Goal: Task Accomplishment & Management: Use online tool/utility

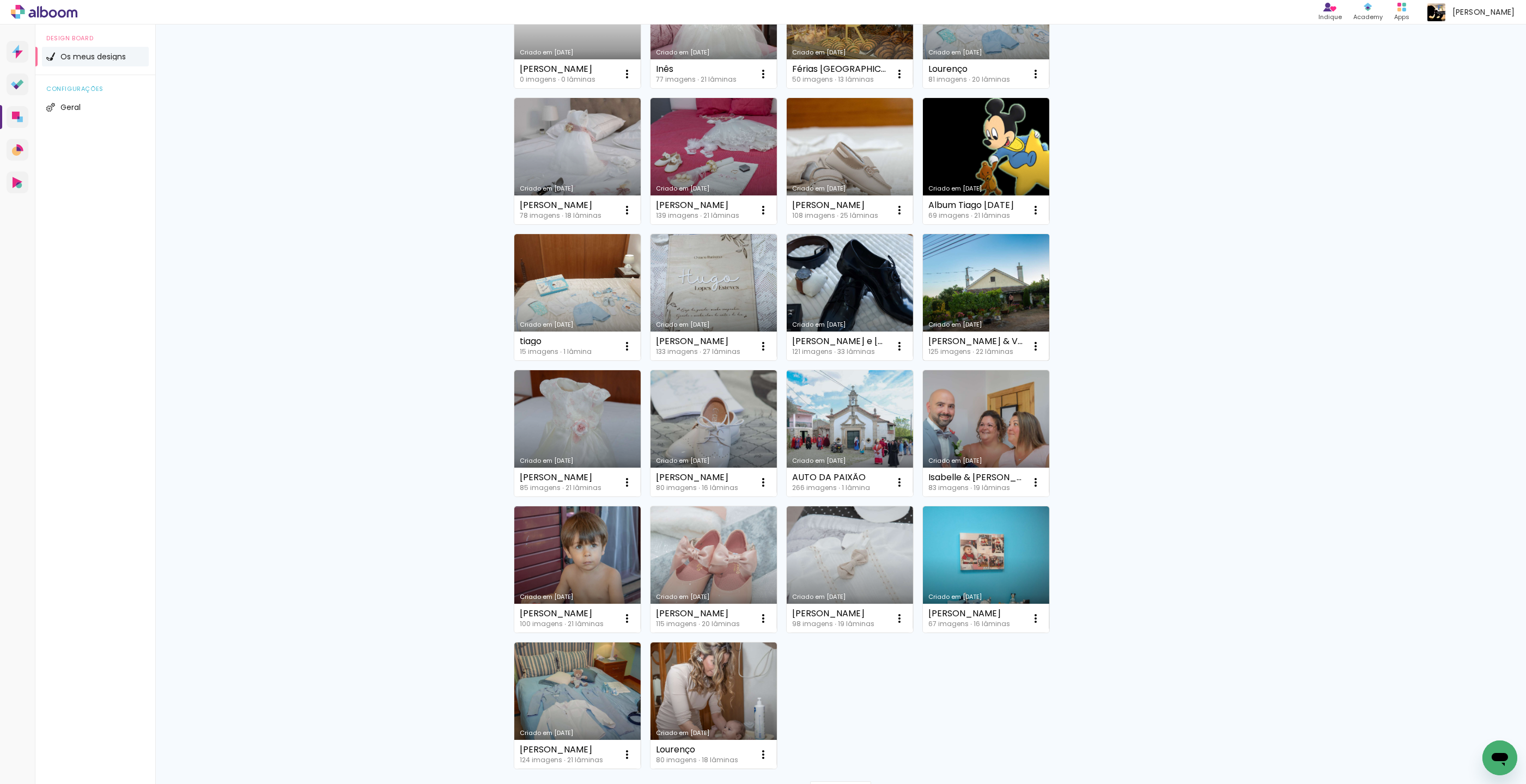
scroll to position [322, 0]
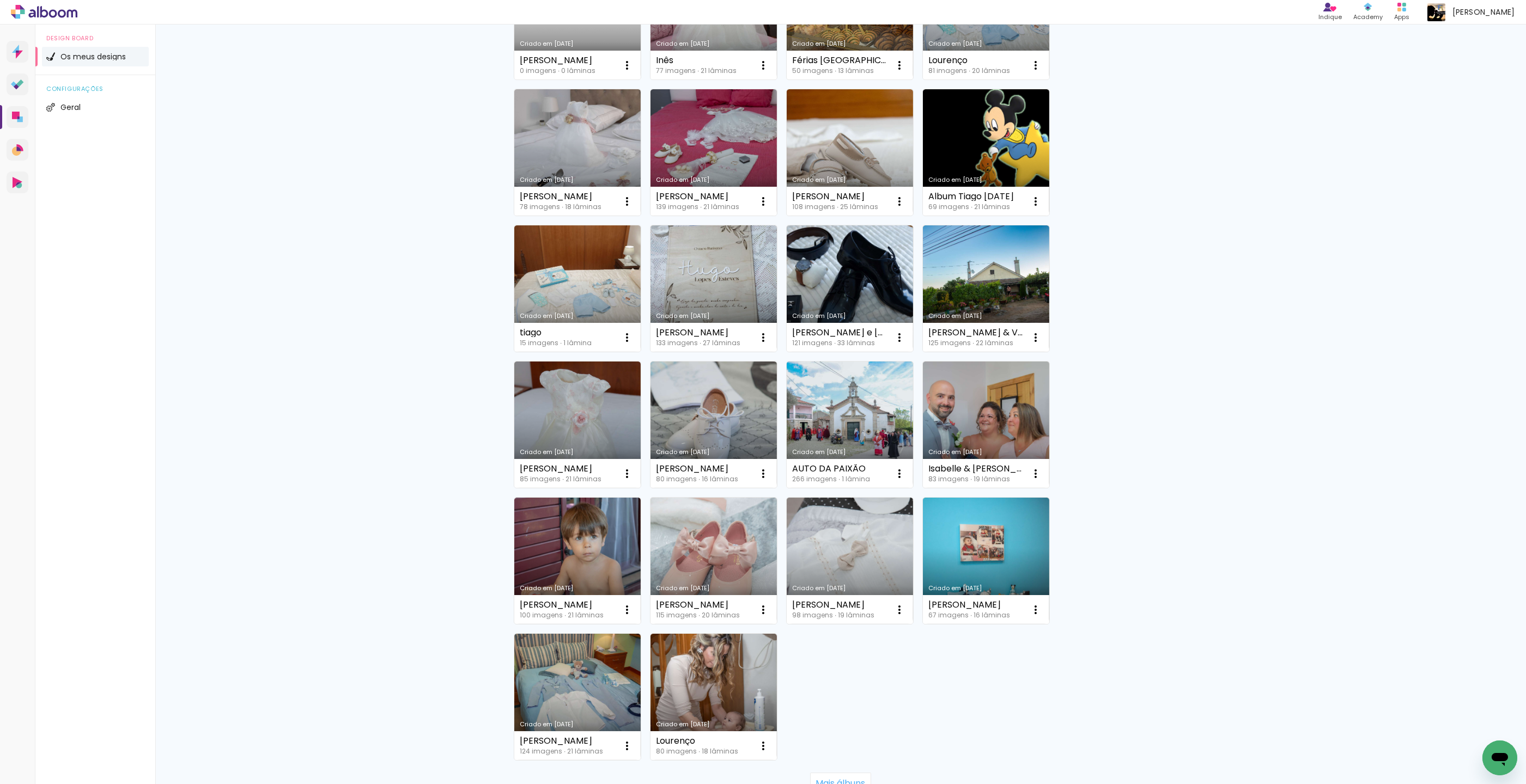
click at [1018, 281] on link "Criado em [DATE]" at bounding box center [986, 288] width 126 height 126
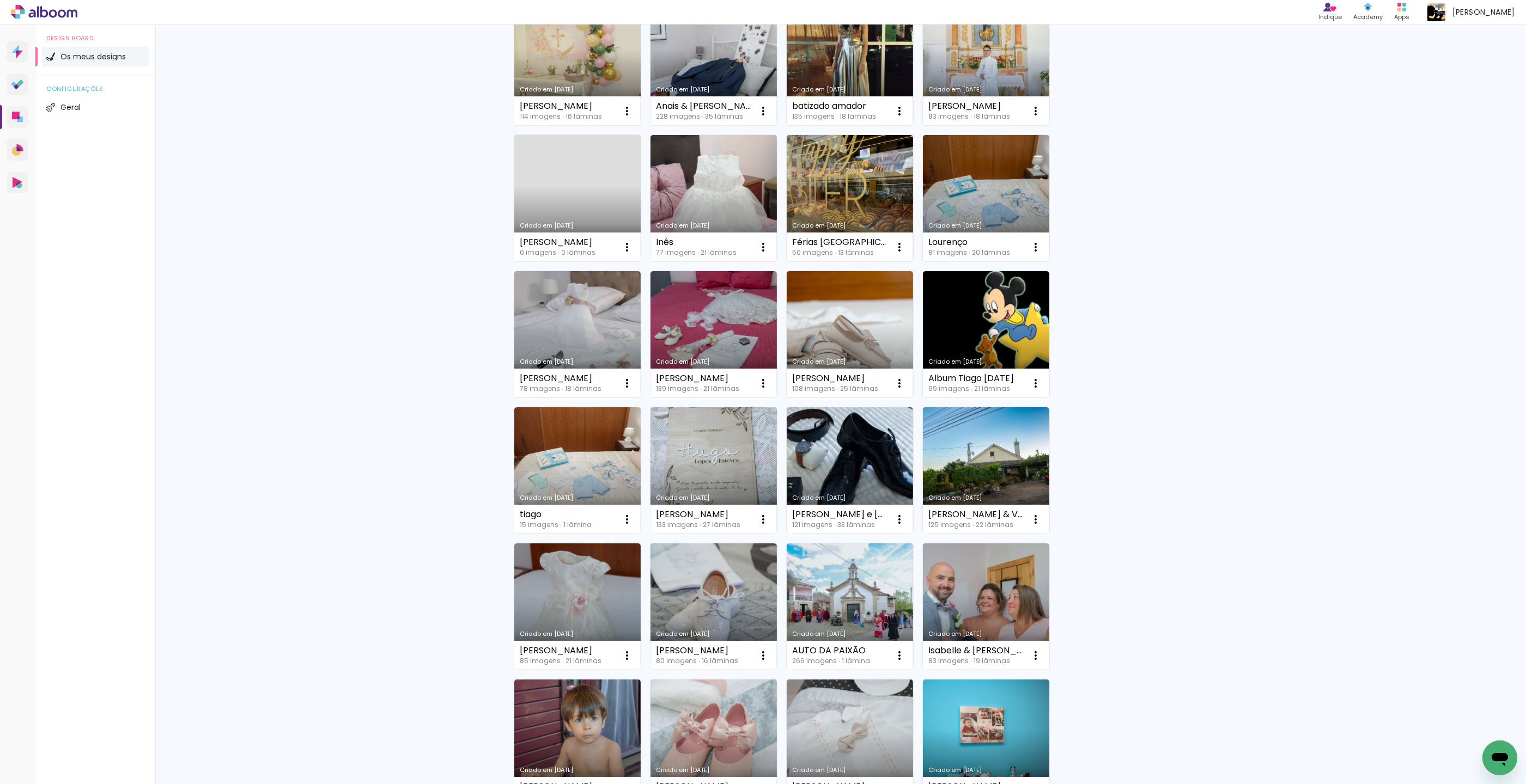
scroll to position [149, 0]
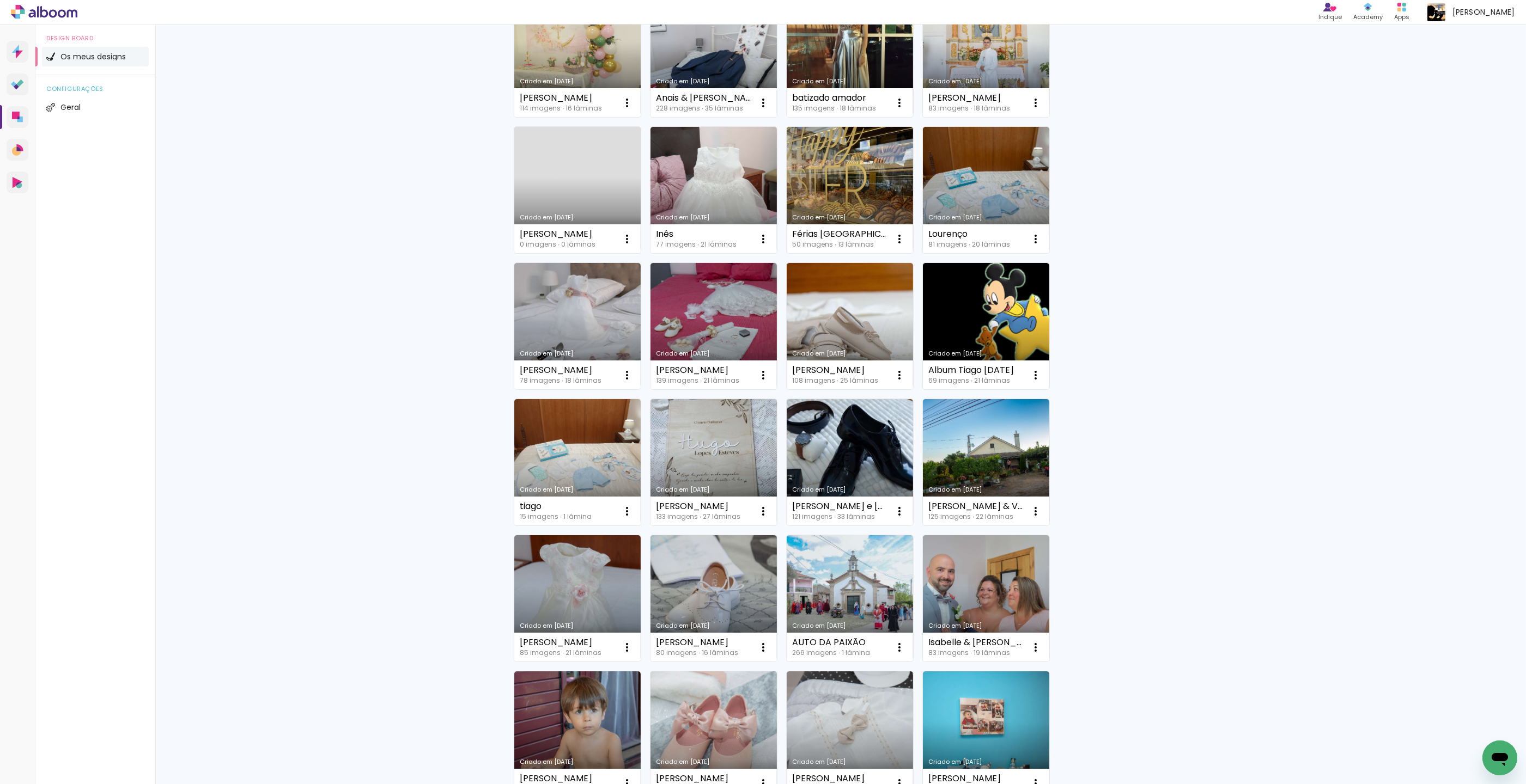
click at [740, 603] on link "Criado em [DATE]" at bounding box center [713, 598] width 126 height 126
